Goal: Task Accomplishment & Management: Manage account settings

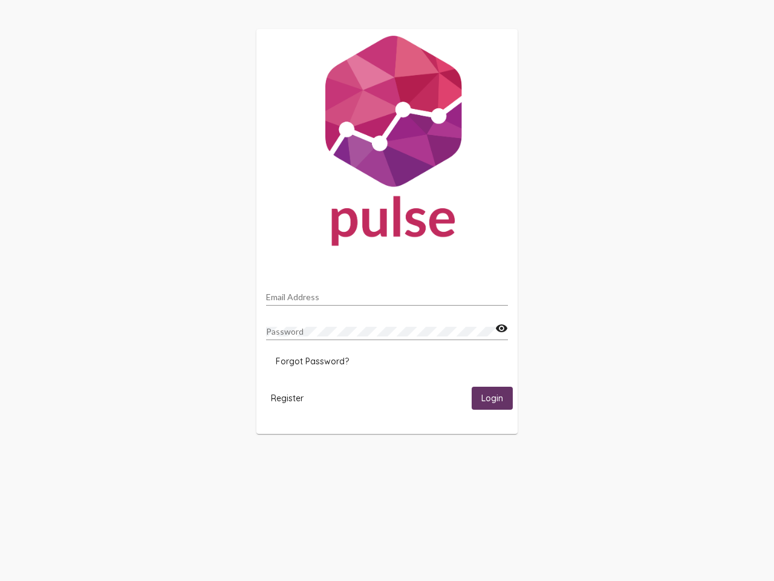
click at [387, 293] on input "Email Address" at bounding box center [387, 297] width 242 height 10
click at [502, 329] on mat-icon "visibility" at bounding box center [501, 328] width 13 height 15
click at [312, 361] on span "Forgot Password?" at bounding box center [312, 361] width 73 height 11
click at [287, 397] on html "Email Address Password visibility Forgot Password? Register Login" at bounding box center [387, 231] width 774 height 463
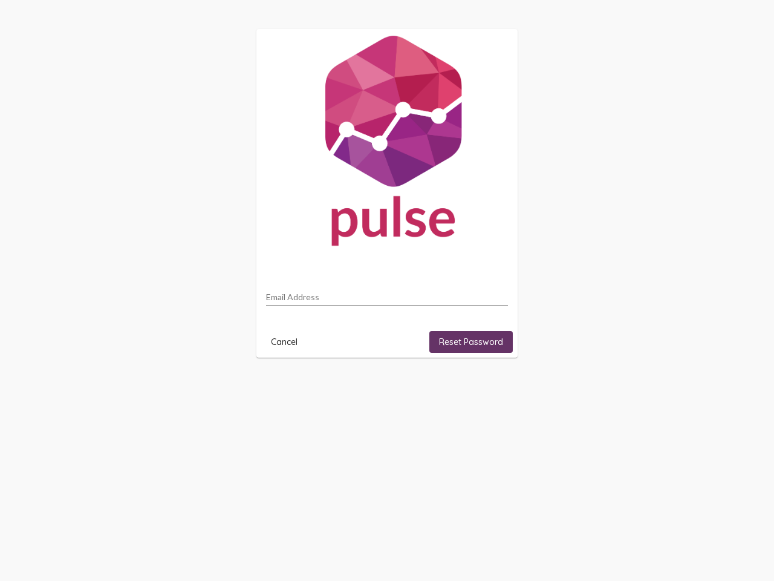
click at [492, 387] on html "Email Address Cancel Reset Password" at bounding box center [387, 193] width 774 height 387
